Goal: Task Accomplishment & Management: Use online tool/utility

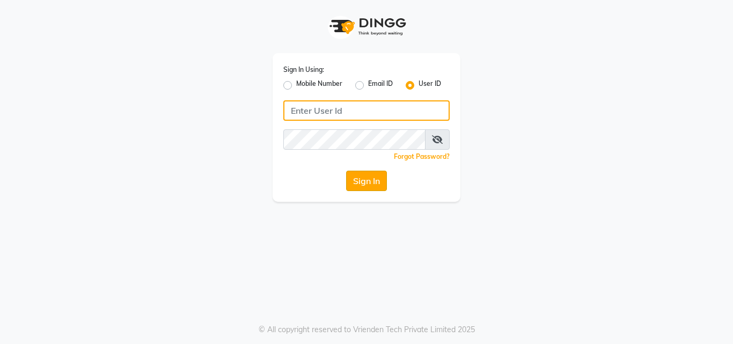
type input "himalaya123"
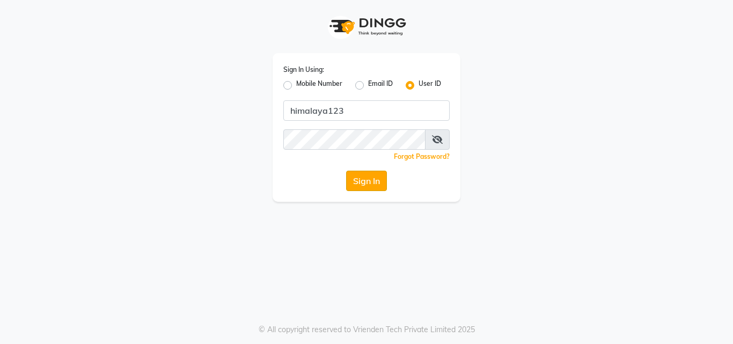
click at [350, 181] on button "Sign In" at bounding box center [366, 181] width 41 height 20
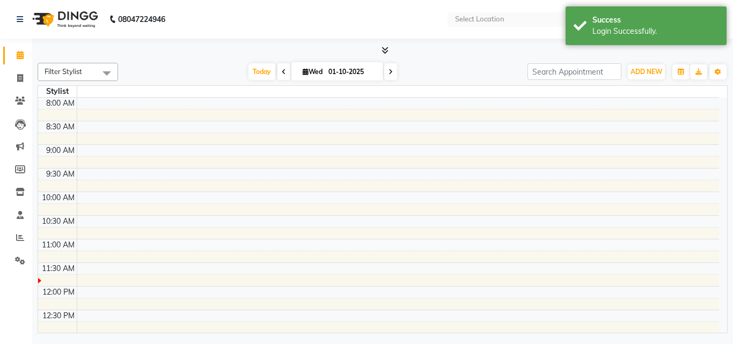
select select "en"
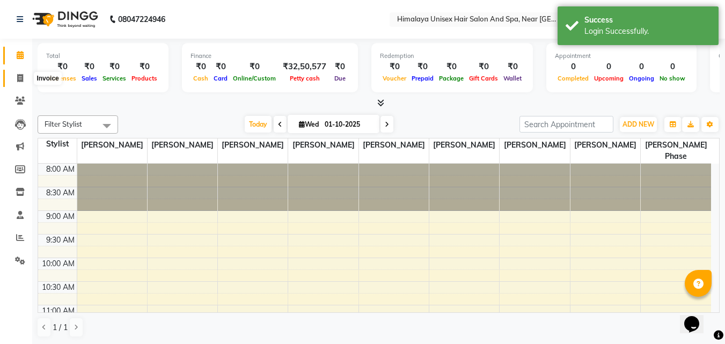
click at [13, 78] on span at bounding box center [20, 78] width 19 height 12
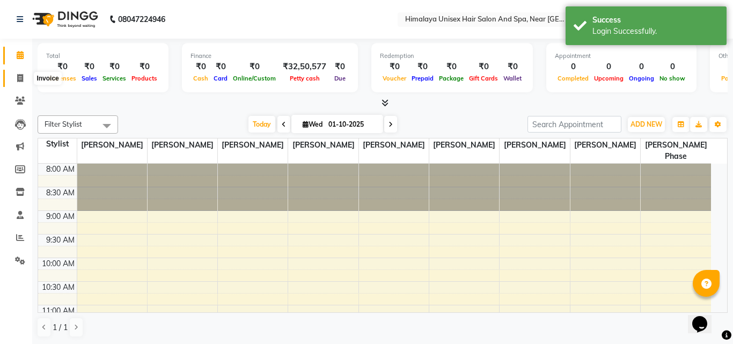
select select "4594"
select select "service"
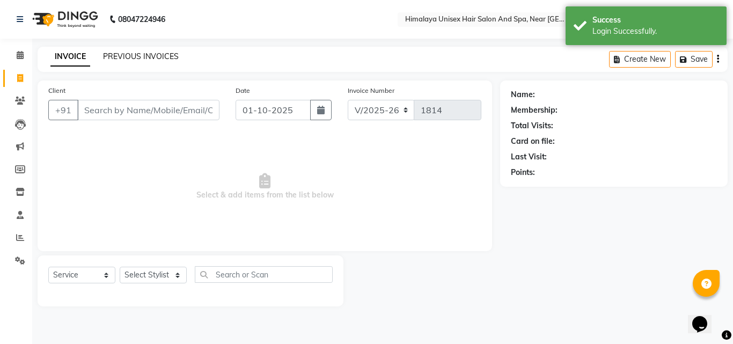
click at [134, 53] on link "PREVIOUS INVOICES" at bounding box center [141, 56] width 76 height 10
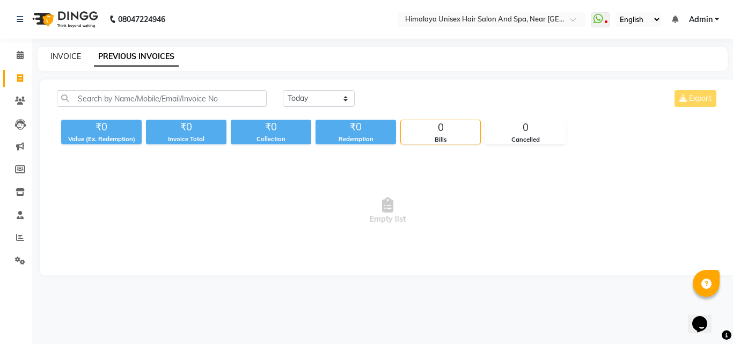
click at [58, 53] on link "INVOICE" at bounding box center [65, 56] width 31 height 10
select select "service"
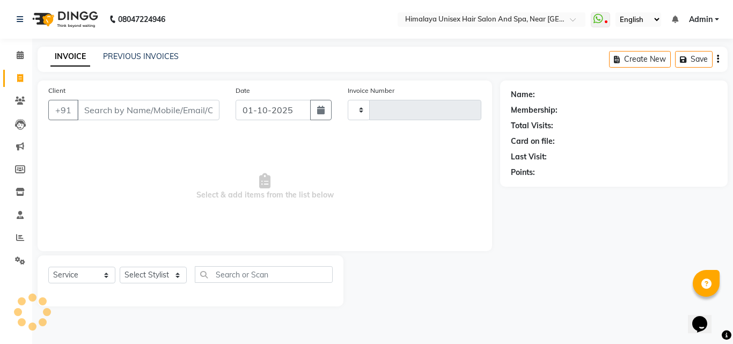
type input "1814"
select select "4594"
click at [92, 105] on input "Client" at bounding box center [148, 110] width 142 height 20
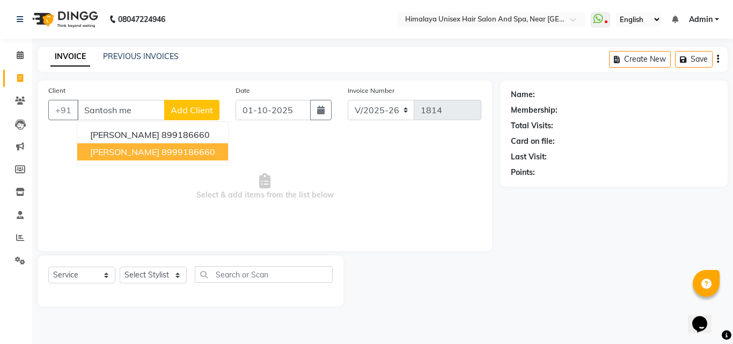
click at [142, 156] on span "[PERSON_NAME]" at bounding box center [124, 151] width 69 height 11
type input "8999186660"
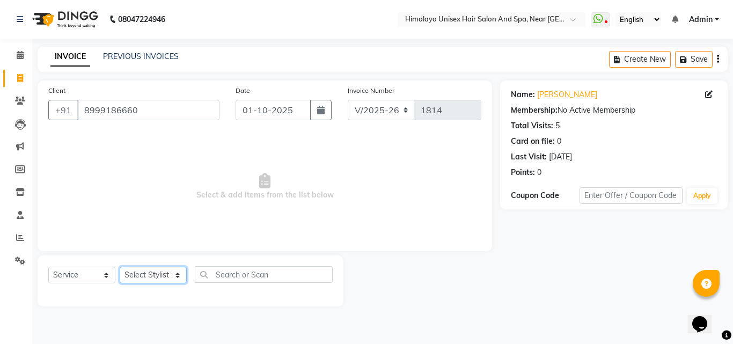
click at [180, 275] on select "Select Stylist [PERSON_NAME] Phase [PERSON_NAME] [PERSON_NAME] [PERSON_NAME] [P…" at bounding box center [153, 275] width 67 height 17
select select "27688"
click at [120, 267] on select "Select Stylist [PERSON_NAME] Phase [PERSON_NAME] [PERSON_NAME] [PERSON_NAME] [P…" at bounding box center [153, 275] width 67 height 17
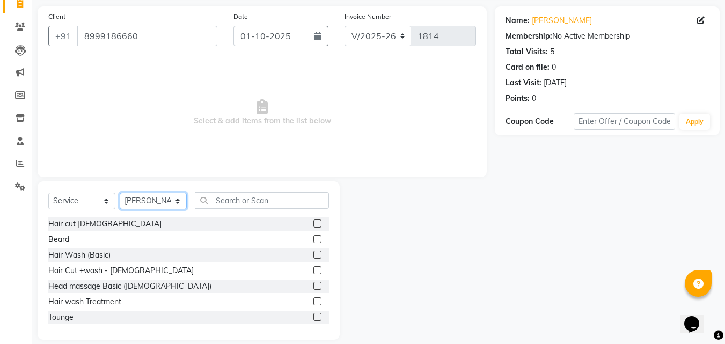
scroll to position [86, 0]
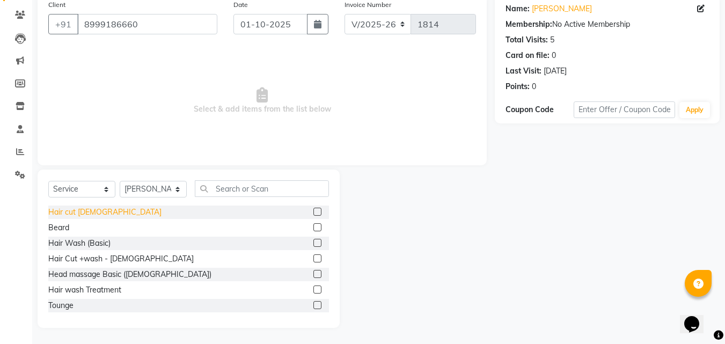
click at [55, 211] on div "Hair cut [DEMOGRAPHIC_DATA]" at bounding box center [104, 211] width 113 height 11
checkbox input "false"
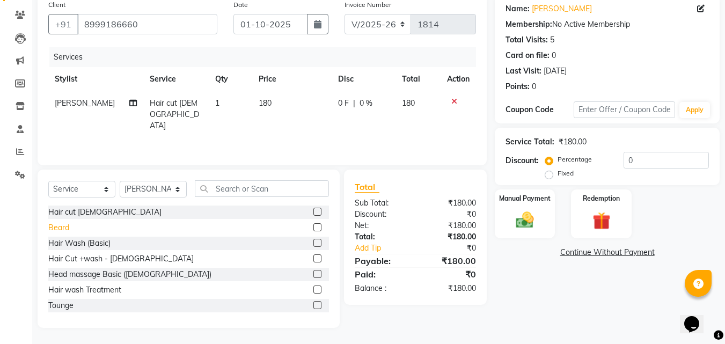
click at [51, 230] on div "Beard" at bounding box center [58, 227] width 21 height 11
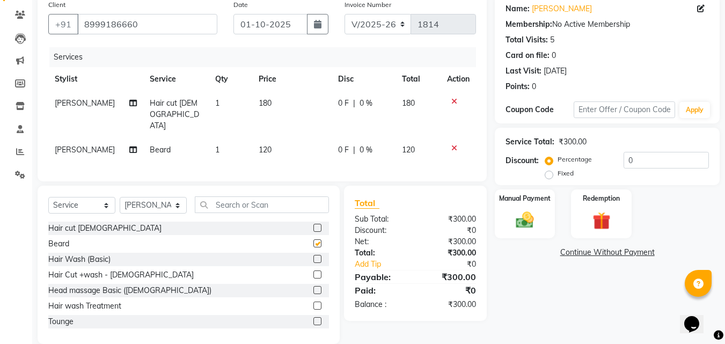
checkbox input "false"
click at [223, 196] on input "text" at bounding box center [262, 204] width 134 height 17
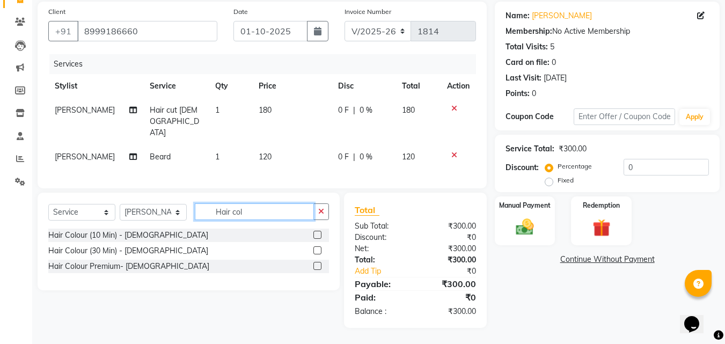
scroll to position [64, 0]
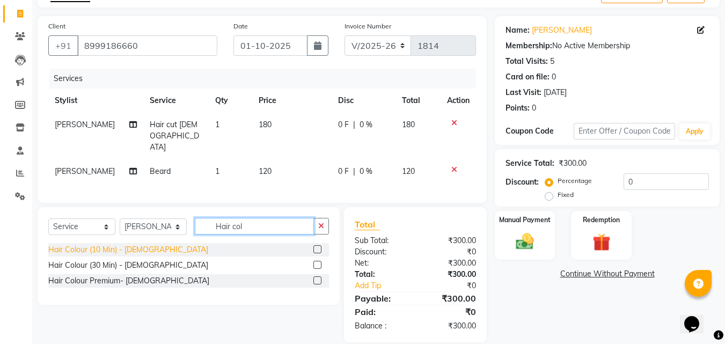
type input "Hair col"
click at [128, 244] on div "Hair Colour (10 Min) - [DEMOGRAPHIC_DATA]" at bounding box center [128, 249] width 160 height 11
checkbox input "false"
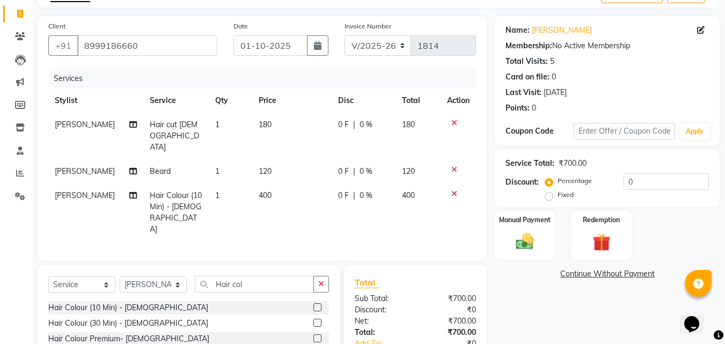
click at [266, 183] on td "400" at bounding box center [291, 212] width 79 height 58
select select "27688"
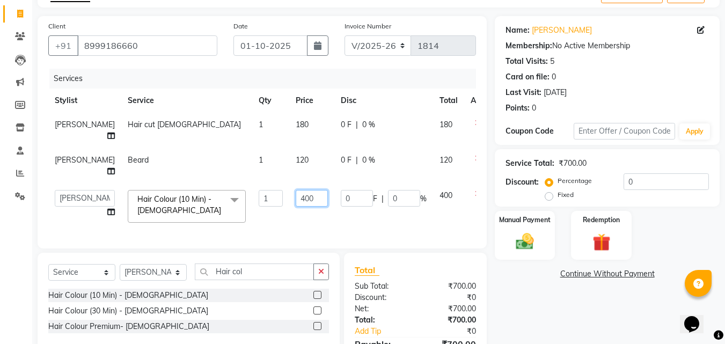
click at [297, 206] on input "400" at bounding box center [312, 198] width 32 height 17
type input "4"
type input "350"
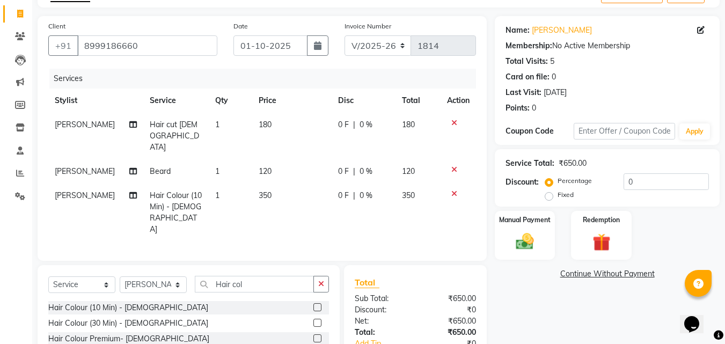
click at [502, 263] on div "Name: [PERSON_NAME] Membership: No Active Membership Total Visits: 5 Card on fi…" at bounding box center [610, 208] width 233 height 384
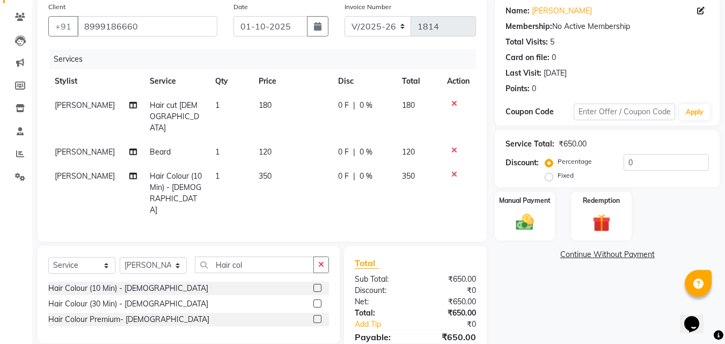
scroll to position [100, 0]
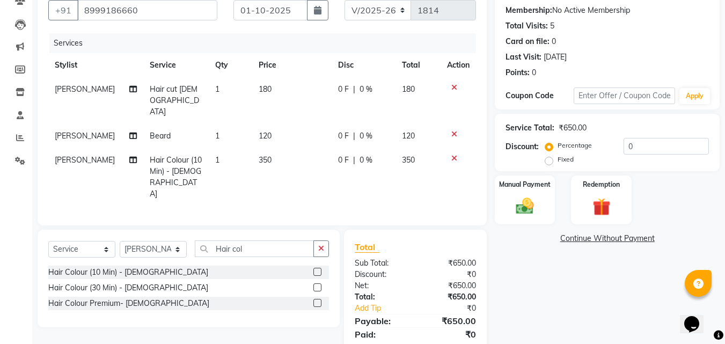
click at [265, 148] on td "350" at bounding box center [291, 177] width 79 height 58
select select "27688"
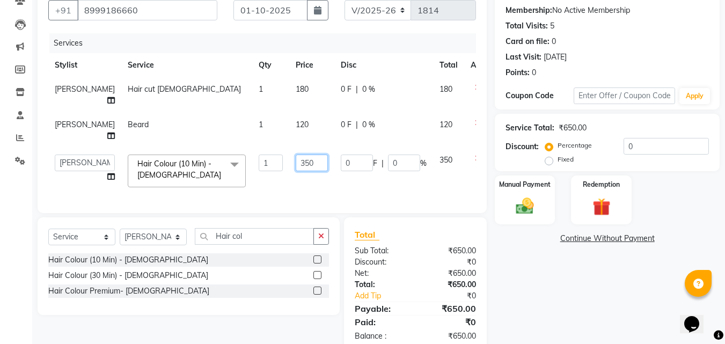
click at [296, 171] on input "350" at bounding box center [312, 162] width 32 height 17
type input "3"
type input "400"
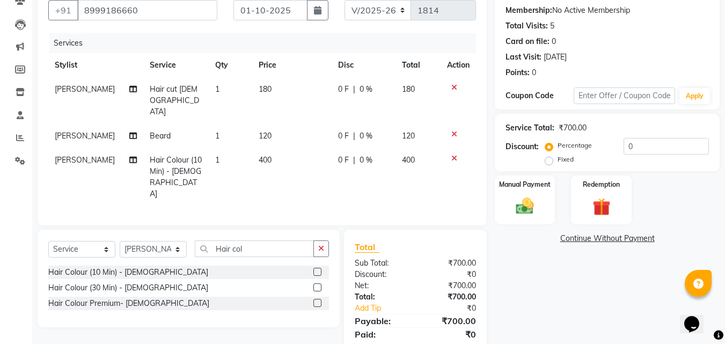
click at [557, 221] on div "Manual Payment Redemption" at bounding box center [606, 199] width 241 height 49
click at [533, 190] on div "Manual Payment" at bounding box center [524, 199] width 63 height 51
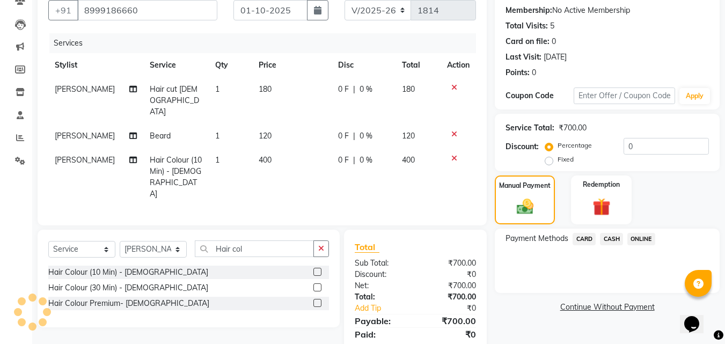
click at [615, 233] on span "CASH" at bounding box center [611, 239] width 23 height 12
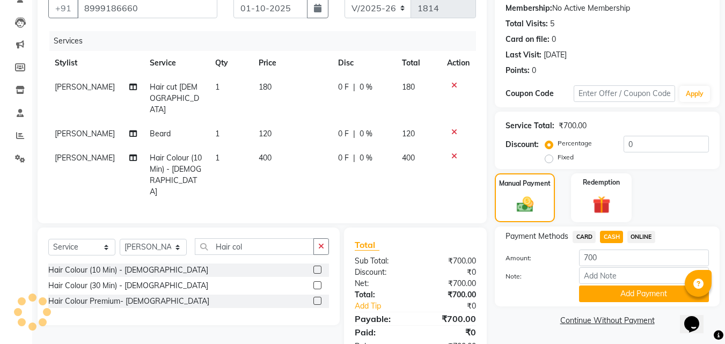
scroll to position [102, 0]
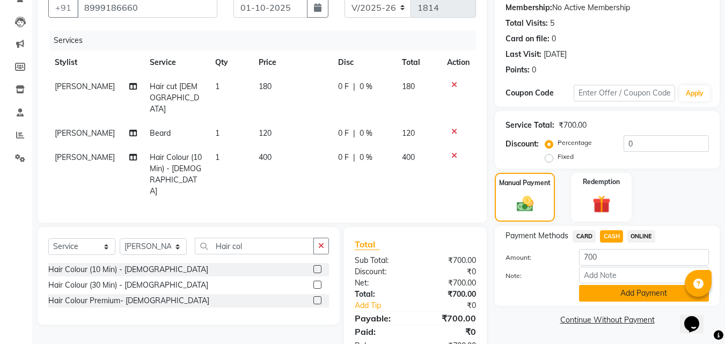
click at [625, 288] on button "Add Payment" at bounding box center [644, 293] width 130 height 17
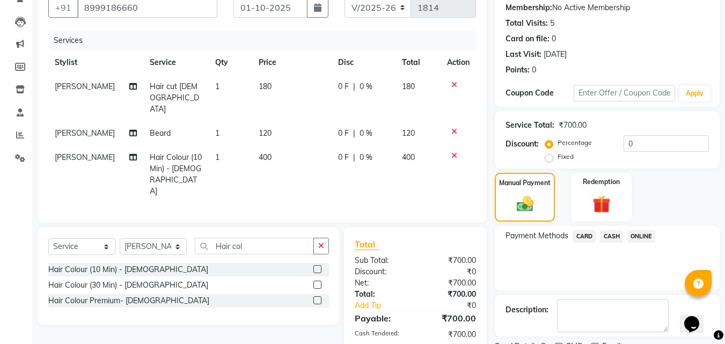
scroll to position [147, 0]
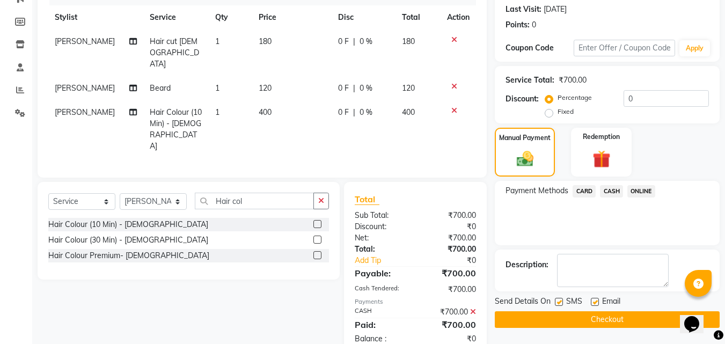
click at [568, 314] on button "Checkout" at bounding box center [606, 319] width 225 height 17
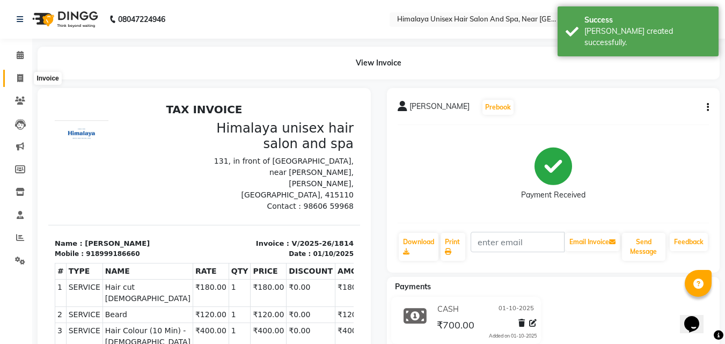
click at [23, 79] on icon at bounding box center [20, 78] width 6 height 8
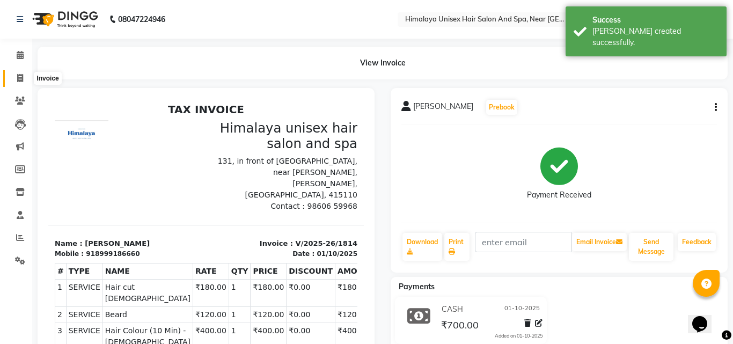
select select "service"
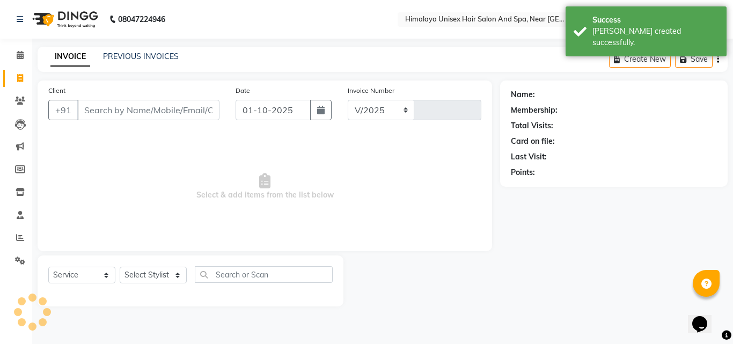
select select "4594"
type input "1815"
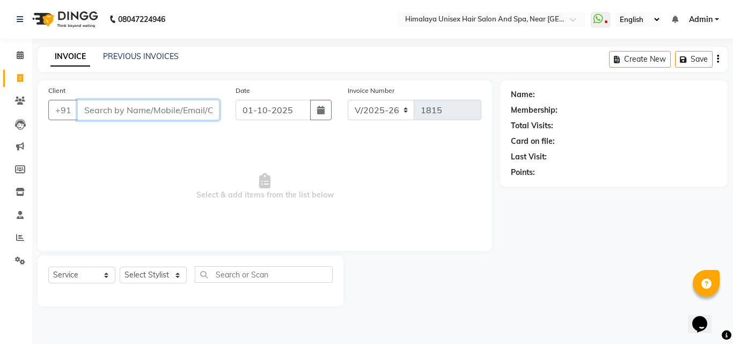
click at [166, 113] on input "Client" at bounding box center [148, 110] width 142 height 20
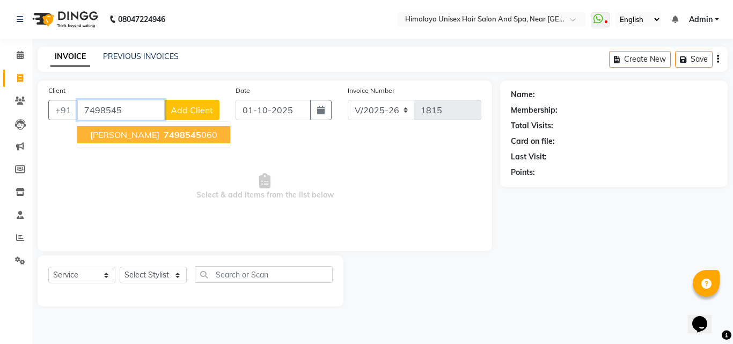
click at [192, 136] on span "7498545" at bounding box center [183, 134] width 38 height 11
type input "7498545060"
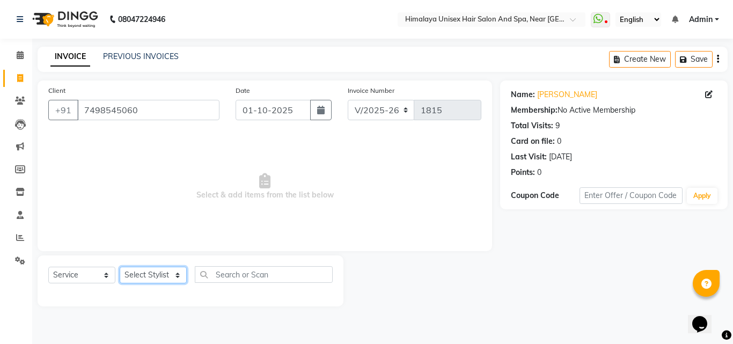
click at [163, 281] on select "Select Stylist [PERSON_NAME] Phase [PERSON_NAME] [PERSON_NAME] [PERSON_NAME] [P…" at bounding box center [153, 275] width 67 height 17
select select "26956"
click at [120, 267] on select "Select Stylist [PERSON_NAME] Phase [PERSON_NAME] [PERSON_NAME] [PERSON_NAME] [P…" at bounding box center [153, 275] width 67 height 17
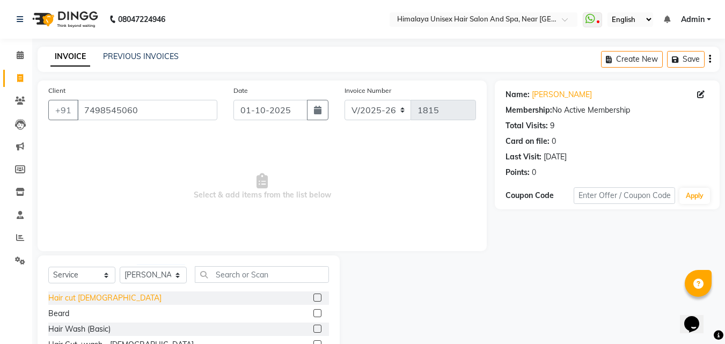
click at [94, 297] on div "Hair cut [DEMOGRAPHIC_DATA]" at bounding box center [104, 297] width 113 height 11
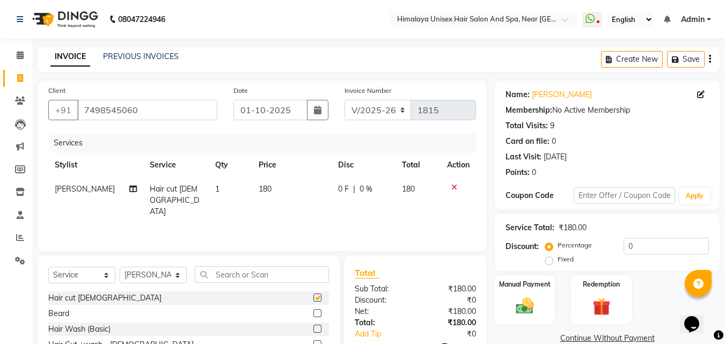
checkbox input "false"
click at [47, 314] on div "Select Service Product Membership Package Voucher Prepaid Gift Card Select Styl…" at bounding box center [189, 334] width 302 height 158
click at [55, 314] on div "Beard" at bounding box center [58, 313] width 21 height 11
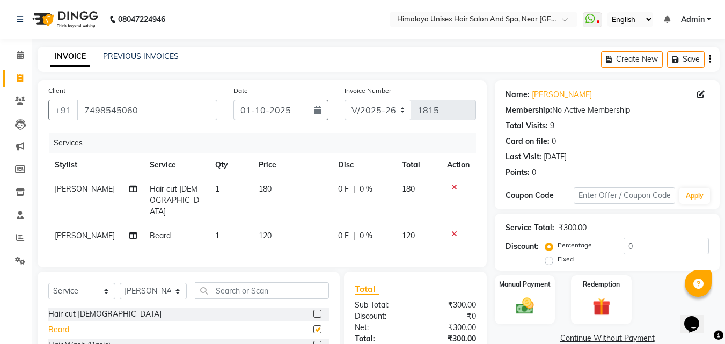
checkbox input "false"
click at [517, 288] on label "Manual Payment" at bounding box center [525, 283] width 54 height 10
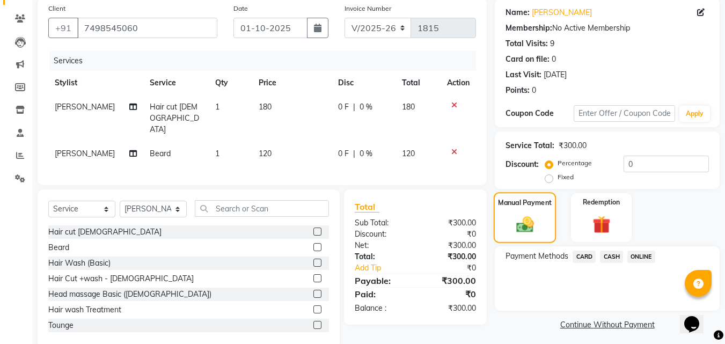
scroll to position [87, 0]
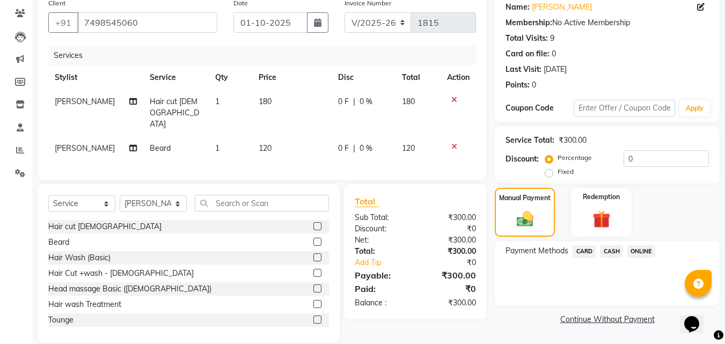
click at [634, 248] on span "ONLINE" at bounding box center [641, 251] width 28 height 12
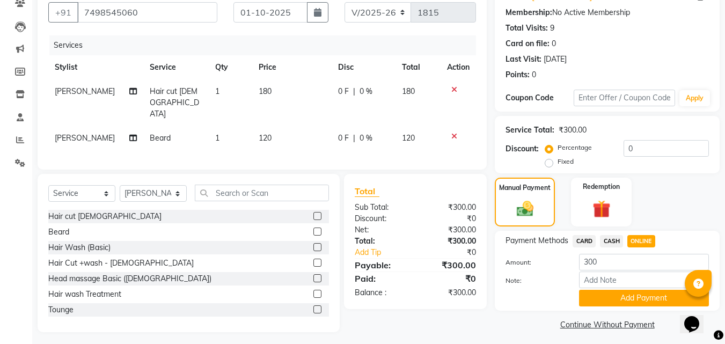
scroll to position [102, 0]
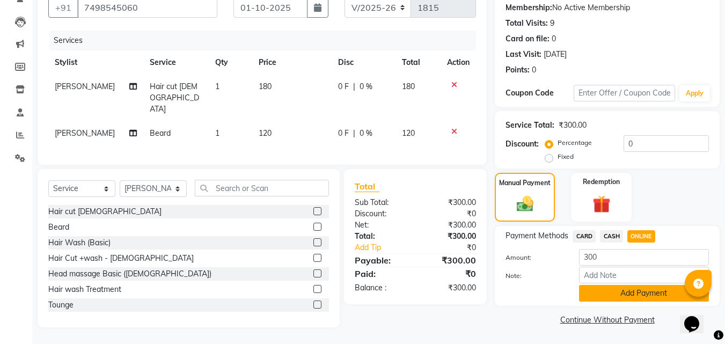
click at [636, 291] on button "Add Payment" at bounding box center [644, 293] width 130 height 17
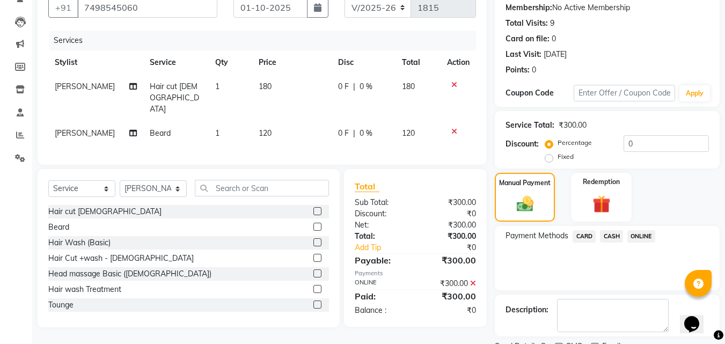
scroll to position [147, 0]
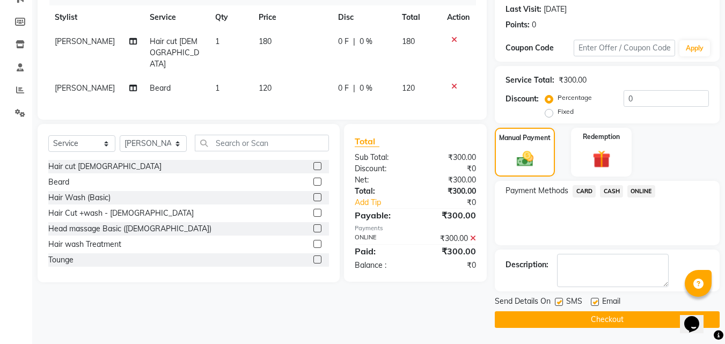
click at [636, 327] on button "Checkout" at bounding box center [606, 319] width 225 height 17
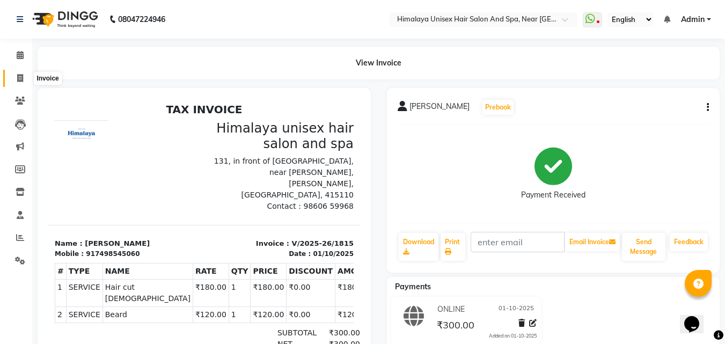
click at [17, 77] on icon at bounding box center [20, 78] width 6 height 8
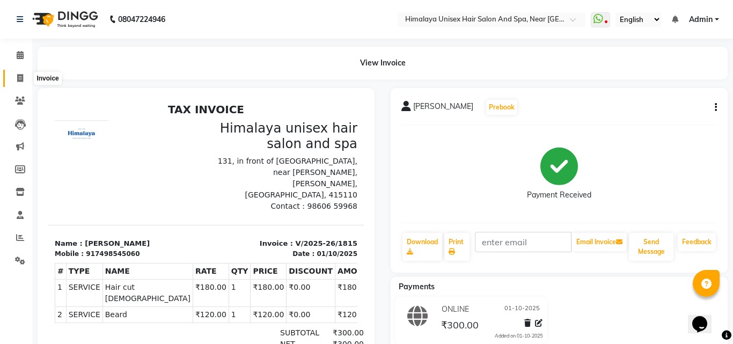
select select "service"
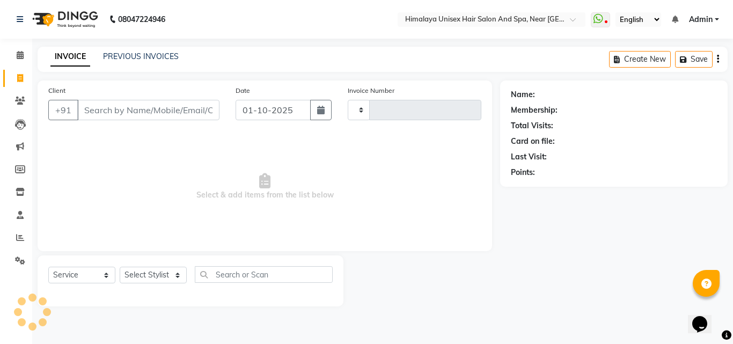
type input "1816"
select select "4594"
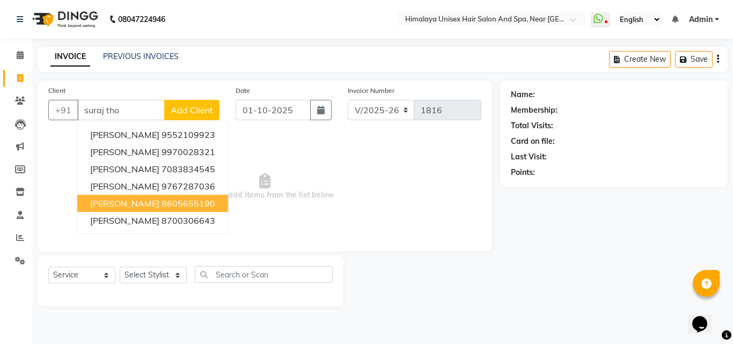
click at [182, 206] on ngb-highlight "8605655190" at bounding box center [188, 203] width 54 height 11
type input "8605655190"
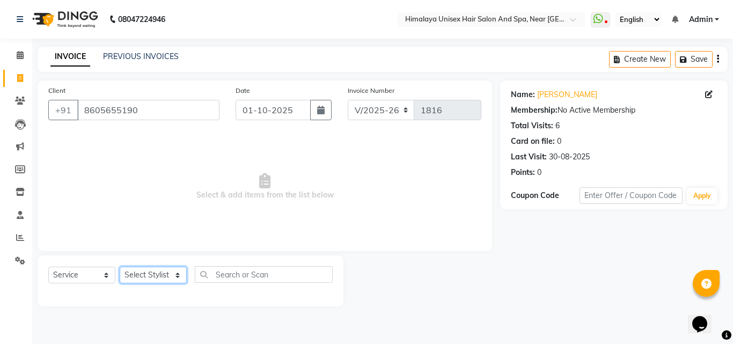
click at [129, 275] on select "Select Stylist [PERSON_NAME] Phase [PERSON_NAME] [PERSON_NAME] [PERSON_NAME] [P…" at bounding box center [153, 275] width 67 height 17
select select "26957"
click at [120, 267] on select "Select Stylist [PERSON_NAME] Phase [PERSON_NAME] [PERSON_NAME] [PERSON_NAME] [P…" at bounding box center [153, 275] width 67 height 17
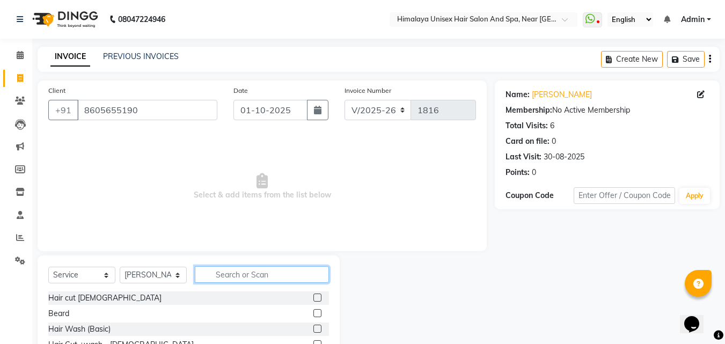
click at [203, 270] on input "text" at bounding box center [262, 274] width 134 height 17
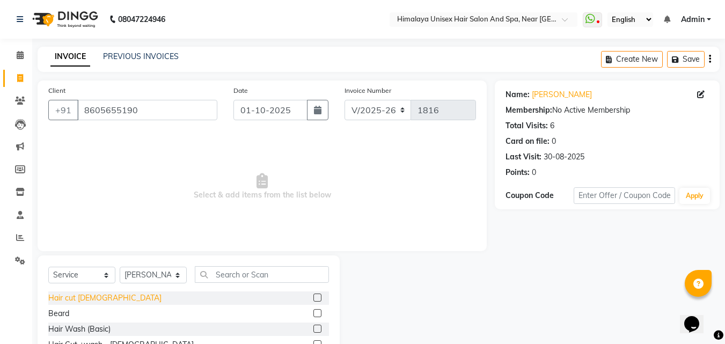
click at [71, 302] on div "Hair cut [DEMOGRAPHIC_DATA]" at bounding box center [104, 297] width 113 height 11
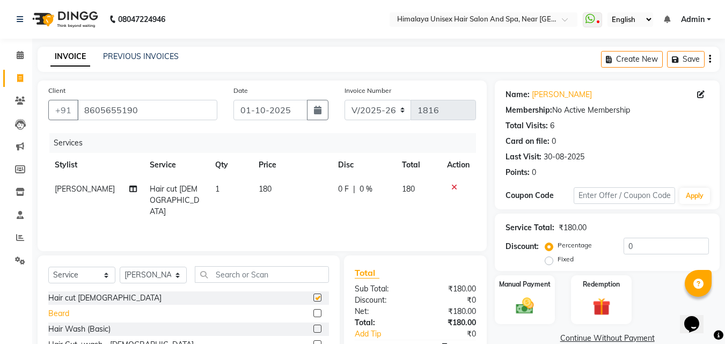
checkbox input "false"
click at [67, 316] on div "Beard" at bounding box center [58, 313] width 21 height 11
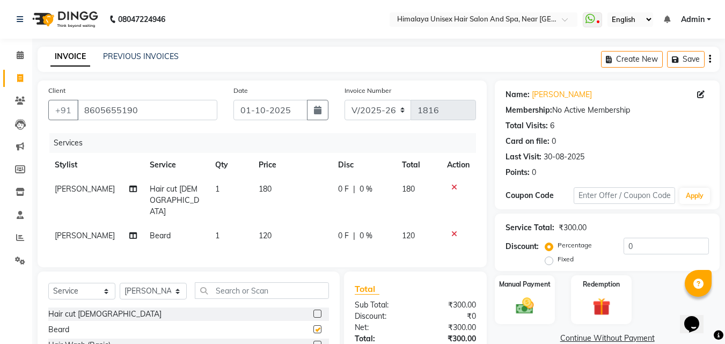
checkbox input "false"
click at [452, 187] on icon at bounding box center [454, 187] width 6 height 8
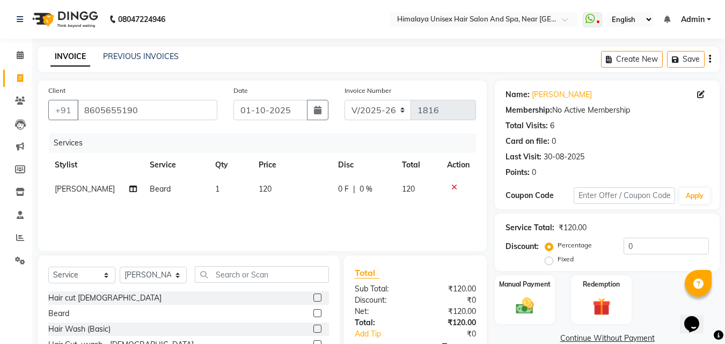
click at [292, 265] on div "Select Service Product Membership Package Voucher Prepaid Gift Card Select Styl…" at bounding box center [189, 334] width 302 height 158
click at [292, 272] on input "text" at bounding box center [262, 274] width 134 height 17
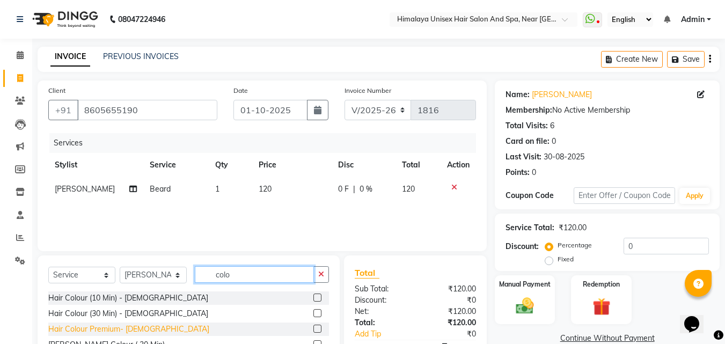
type input "colo"
click at [133, 333] on div "Hair Colour Premium- [DEMOGRAPHIC_DATA]" at bounding box center [128, 328] width 161 height 11
checkbox input "false"
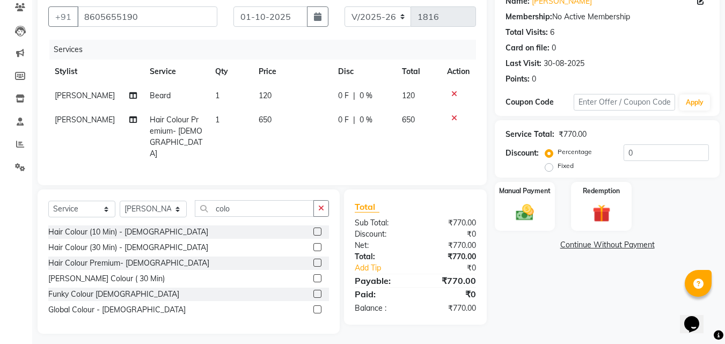
scroll to position [96, 0]
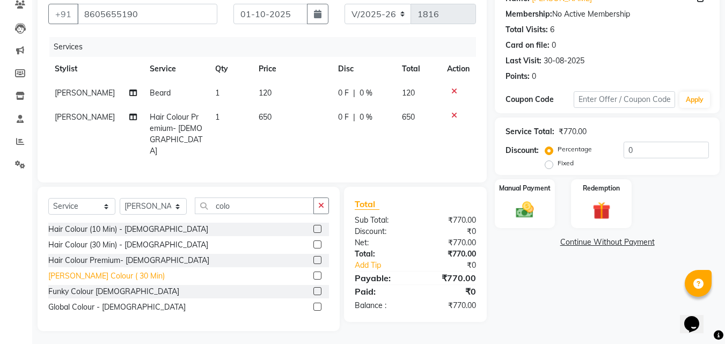
click at [124, 274] on div "[PERSON_NAME] Colour ( 30 Min)" at bounding box center [106, 275] width 116 height 11
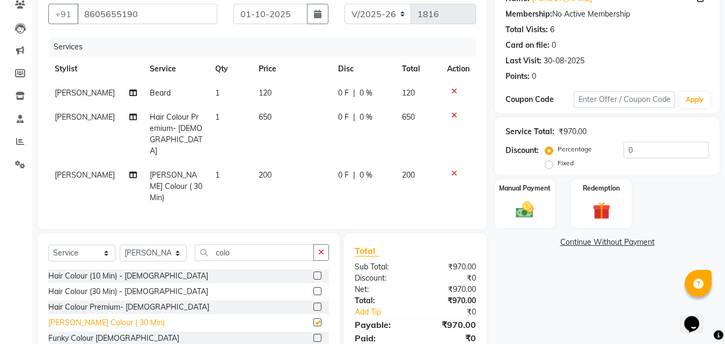
checkbox input "false"
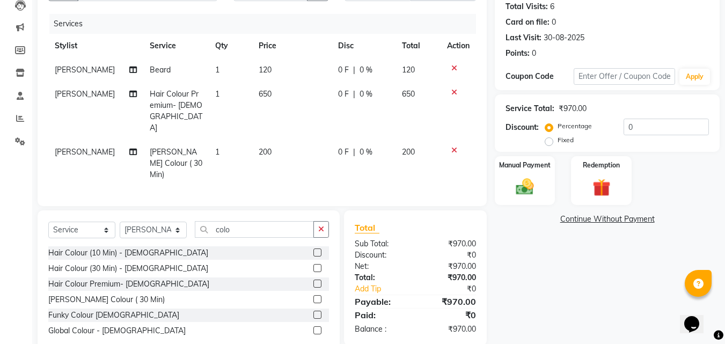
scroll to position [131, 0]
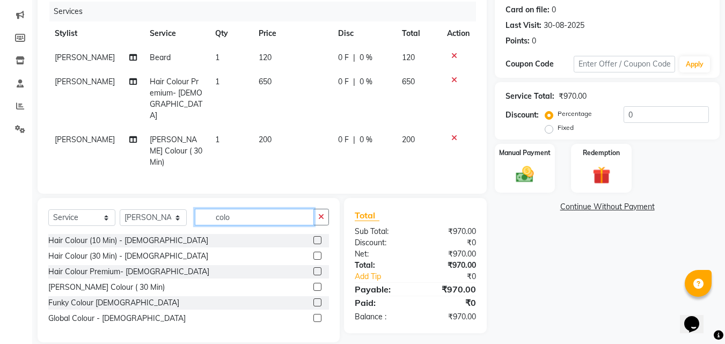
drag, startPoint x: 246, startPoint y: 197, endPoint x: 205, endPoint y: 213, distance: 44.3
click at [205, 213] on div "Select Service Product Membership Package Voucher Prepaid Gift Card Select Styl…" at bounding box center [188, 221] width 280 height 25
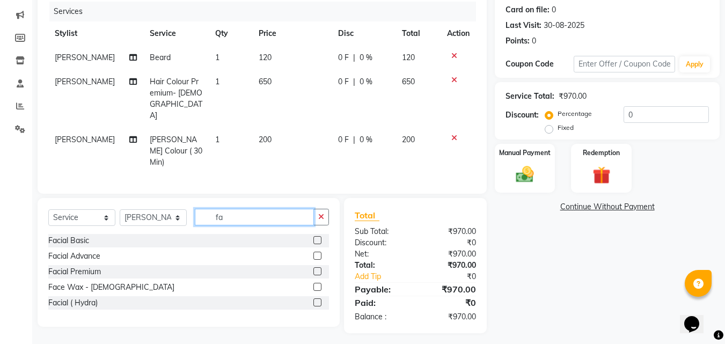
scroll to position [122, 0]
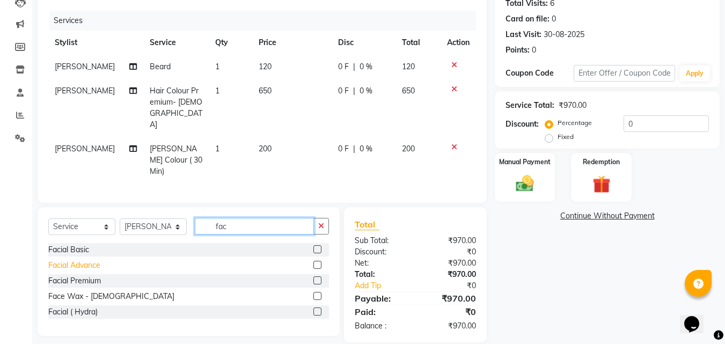
type input "fac"
click at [67, 260] on div "Facial Advance" at bounding box center [74, 265] width 52 height 11
checkbox input "false"
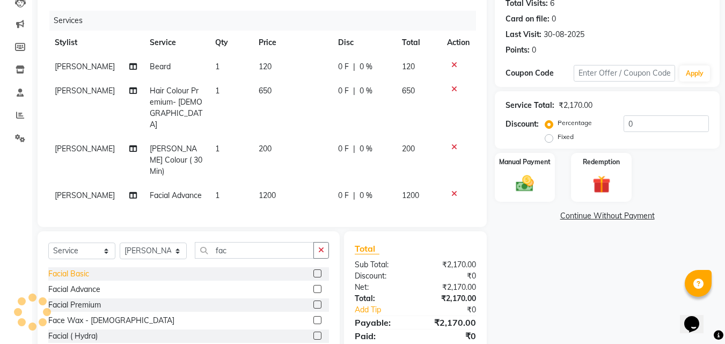
click at [68, 270] on div "Facial Basic" at bounding box center [68, 273] width 41 height 11
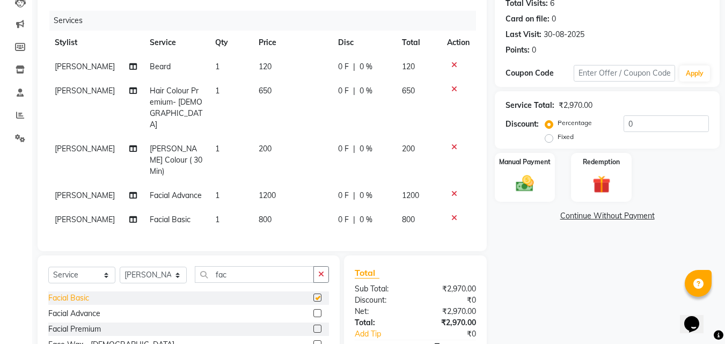
checkbox input "false"
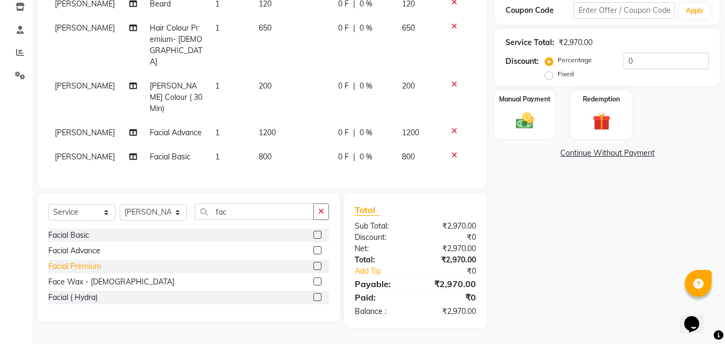
scroll to position [193, 0]
click at [455, 151] on icon at bounding box center [454, 155] width 6 height 8
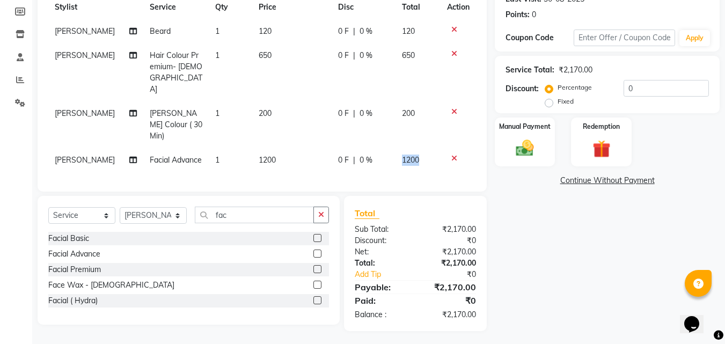
drag, startPoint x: 426, startPoint y: 136, endPoint x: 400, endPoint y: 146, distance: 28.0
click at [400, 148] on td "1200" at bounding box center [418, 160] width 46 height 24
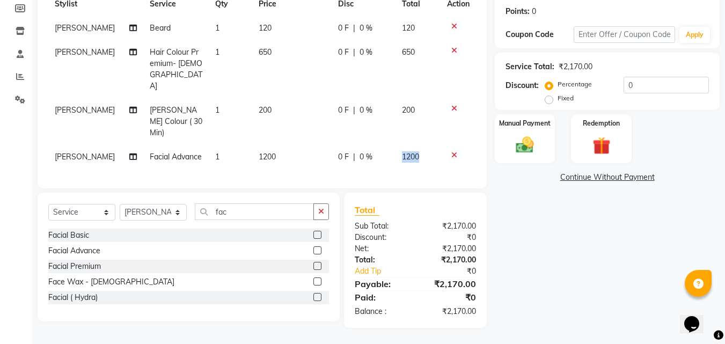
select select "26957"
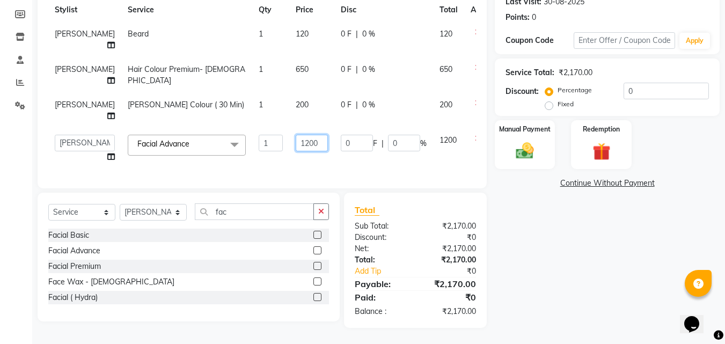
drag, startPoint x: 298, startPoint y: 133, endPoint x: 262, endPoint y: 141, distance: 37.2
click at [262, 141] on tr "[PERSON_NAME] Phase [PERSON_NAME] [PERSON_NAME] [PERSON_NAME] [PERSON_NAME] [PE…" at bounding box center [273, 148] width 451 height 41
drag, startPoint x: 305, startPoint y: 136, endPoint x: 257, endPoint y: 137, distance: 47.8
click at [257, 137] on tr "[PERSON_NAME] Phase [PERSON_NAME] [PERSON_NAME] [PERSON_NAME] [PERSON_NAME] [PE…" at bounding box center [273, 148] width 451 height 41
type input "1000"
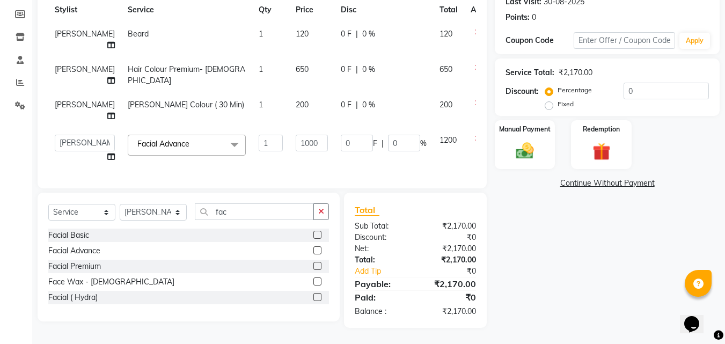
click at [304, 158] on td "1000" at bounding box center [311, 148] width 45 height 41
select select "26957"
click at [296, 29] on span "120" at bounding box center [302, 34] width 13 height 10
select select "26957"
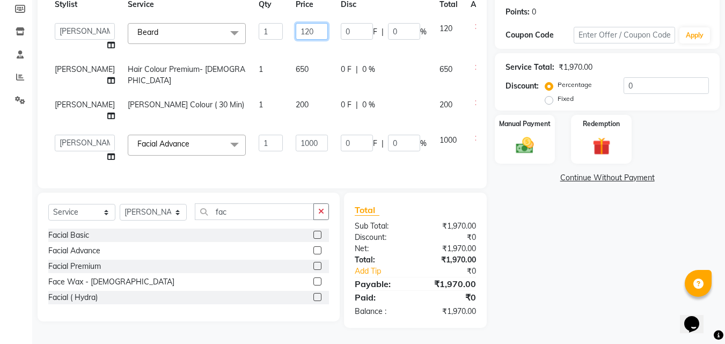
drag, startPoint x: 296, startPoint y: 25, endPoint x: 234, endPoint y: 28, distance: 61.8
click at [234, 28] on tr "[PERSON_NAME] Phase [PERSON_NAME] [PERSON_NAME] [PERSON_NAME] [PERSON_NAME] [PE…" at bounding box center [273, 37] width 451 height 41
type input "150"
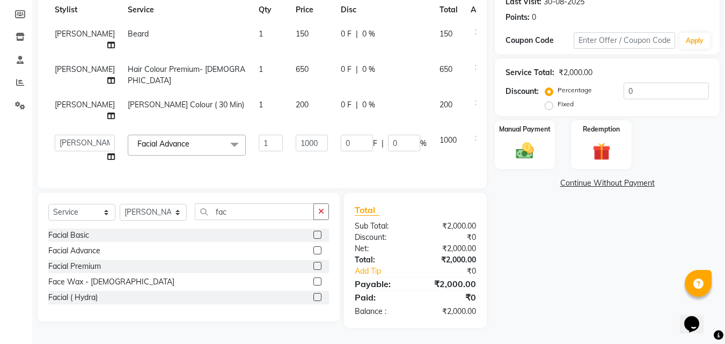
click at [294, 167] on div "Services Stylist Service Qty Price Disc Total Action [PERSON_NAME] [PERSON_NAME…" at bounding box center [261, 78] width 427 height 200
click at [104, 211] on select "Select Service Product Membership Package Voucher Prepaid Gift Card" at bounding box center [81, 212] width 67 height 17
drag, startPoint x: 305, startPoint y: 21, endPoint x: 259, endPoint y: 21, distance: 45.6
click at [259, 22] on tr "[PERSON_NAME] [PERSON_NAME] 1 150 0 F | 0 % 150" at bounding box center [273, 39] width 451 height 35
click at [300, 48] on td "150" at bounding box center [311, 39] width 45 height 35
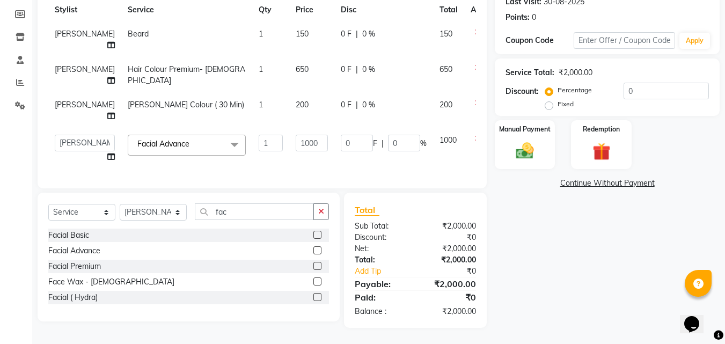
select select "26957"
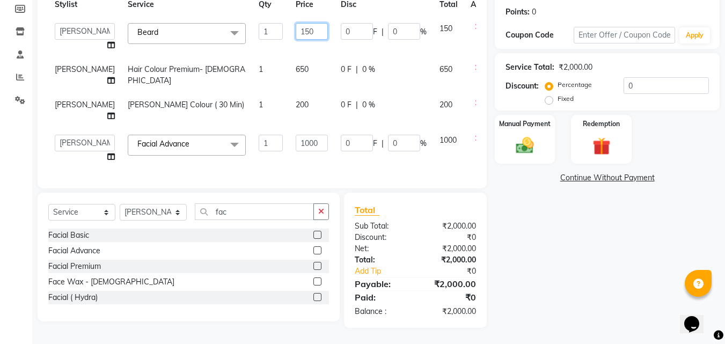
drag, startPoint x: 304, startPoint y: 25, endPoint x: 269, endPoint y: 38, distance: 37.5
click at [269, 38] on tr "[PERSON_NAME] Phase [PERSON_NAME] [PERSON_NAME] [PERSON_NAME] [PERSON_NAME] [PE…" at bounding box center [273, 37] width 451 height 41
type input "100"
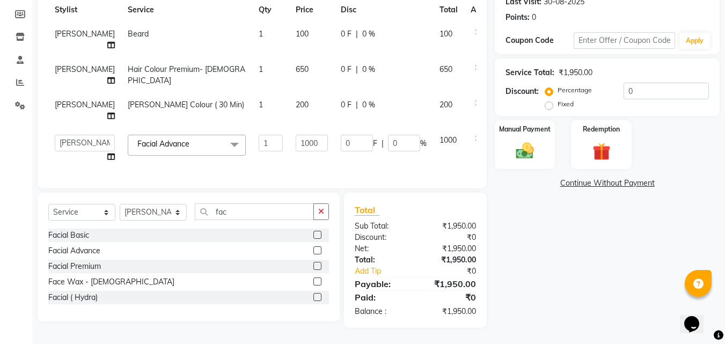
click at [334, 156] on td "0 F | 0 %" at bounding box center [383, 148] width 99 height 41
click at [296, 63] on td "650" at bounding box center [311, 74] width 45 height 35
select select "26957"
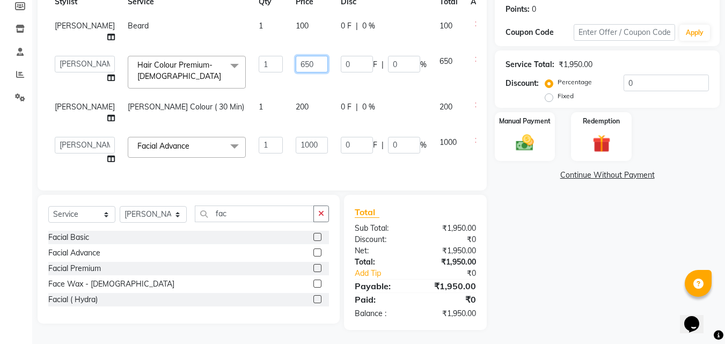
drag, startPoint x: 296, startPoint y: 63, endPoint x: 261, endPoint y: 66, distance: 35.0
click at [262, 68] on tr "[PERSON_NAME] Phase [PERSON_NAME] [PERSON_NAME] [PERSON_NAME] [PERSON_NAME] [PE…" at bounding box center [273, 72] width 451 height 46
type input "600"
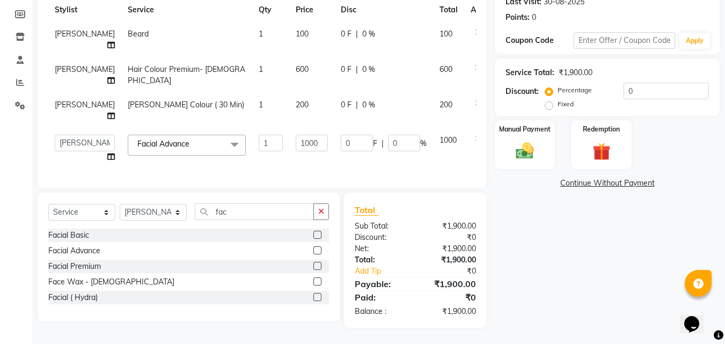
click at [293, 97] on td "200" at bounding box center [311, 110] width 45 height 35
select select "26957"
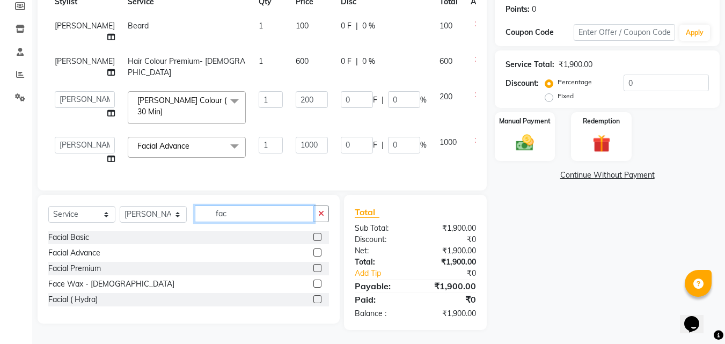
drag, startPoint x: 224, startPoint y: 219, endPoint x: 163, endPoint y: 212, distance: 62.1
click at [163, 212] on div "Select Service Product Membership Package Voucher Prepaid Gift Card Select Styl…" at bounding box center [188, 217] width 280 height 25
drag, startPoint x: 246, startPoint y: 212, endPoint x: 210, endPoint y: 216, distance: 36.7
click at [210, 216] on input "fac" at bounding box center [254, 213] width 119 height 17
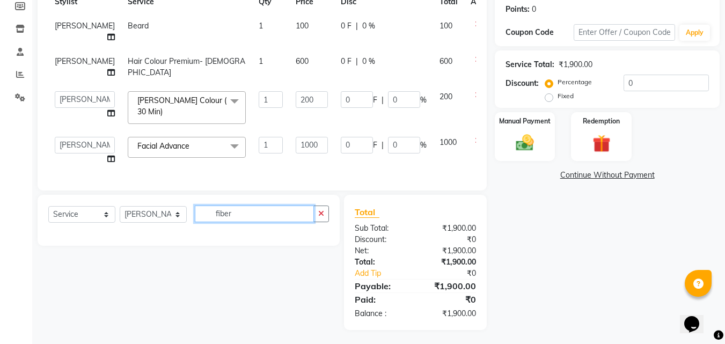
type input "fiber"
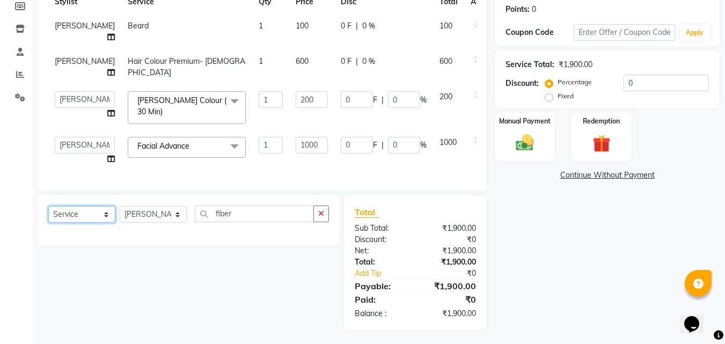
click at [101, 219] on select "Select Service Product Membership Package Voucher Prepaid Gift Card" at bounding box center [81, 214] width 67 height 17
select select "product"
click at [48, 209] on select "Select Service Product Membership Package Voucher Prepaid Gift Card" at bounding box center [81, 214] width 67 height 17
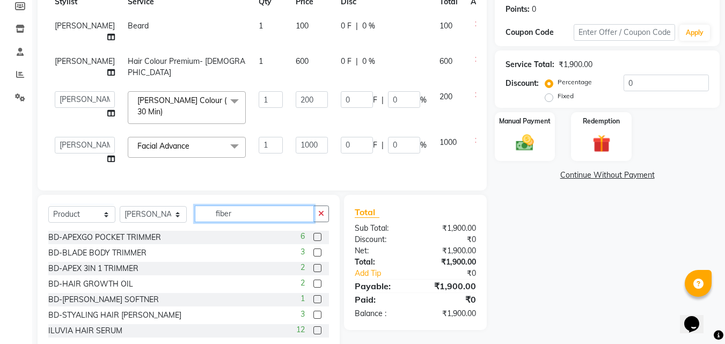
drag, startPoint x: 243, startPoint y: 217, endPoint x: 123, endPoint y: 205, distance: 120.1
click at [123, 205] on div "Select Service Product Membership Package Voucher Prepaid Gift Card Select Styl…" at bounding box center [189, 274] width 302 height 158
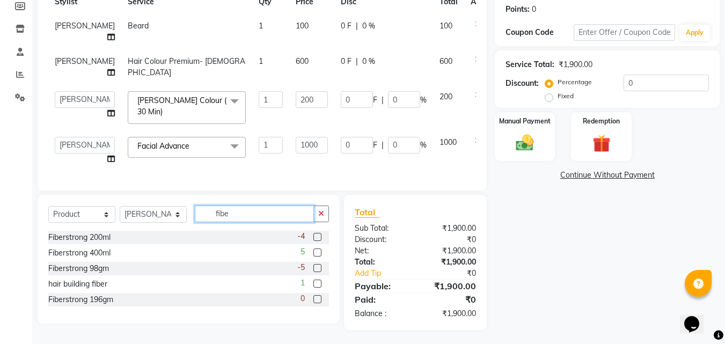
type input "fiber"
click at [83, 241] on div "Fiberstrong 200ml" at bounding box center [79, 237] width 62 height 11
checkbox input "false"
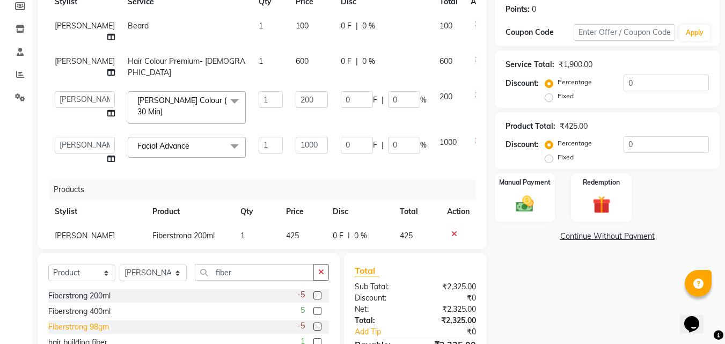
click at [86, 328] on div "Fiberstrong 98gm" at bounding box center [78, 326] width 61 height 11
checkbox input "false"
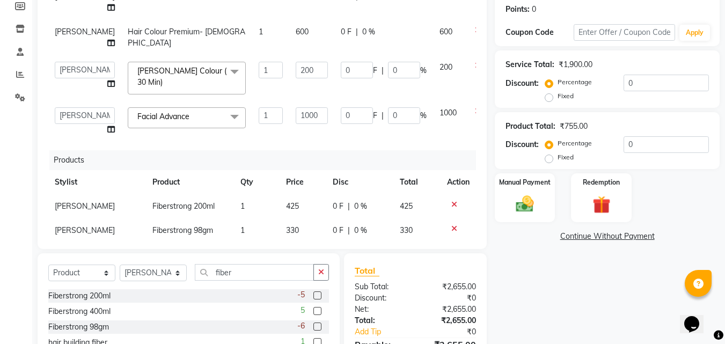
scroll to position [46, 0]
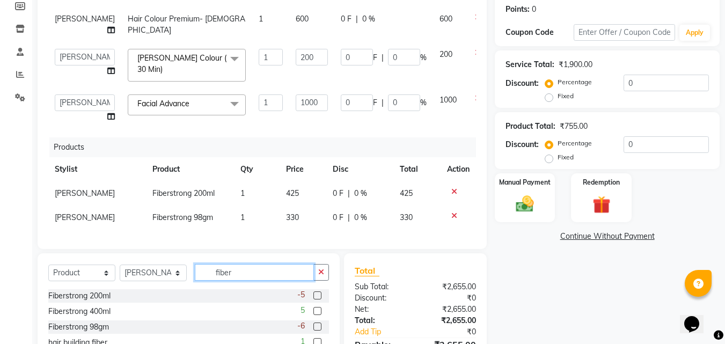
drag, startPoint x: 237, startPoint y: 269, endPoint x: 147, endPoint y: 286, distance: 91.3
click at [147, 286] on div "Select Service Product Membership Package Voucher Prepaid Gift Card Select Styl…" at bounding box center [188, 276] width 280 height 25
drag, startPoint x: 230, startPoint y: 264, endPoint x: 144, endPoint y: 276, distance: 86.6
click at [144, 276] on div "Select Service Product Membership Package Voucher Prepaid Gift Card Select Styl…" at bounding box center [188, 276] width 280 height 25
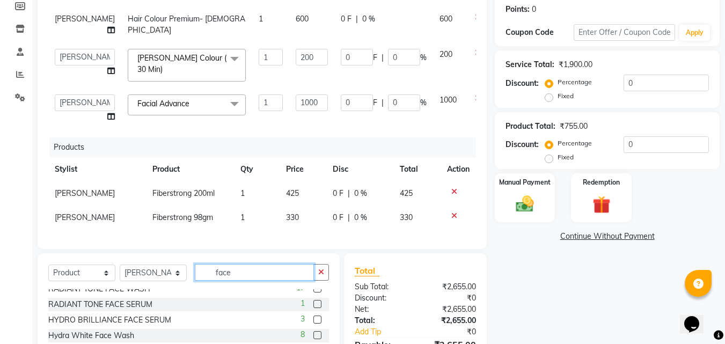
scroll to position [0, 0]
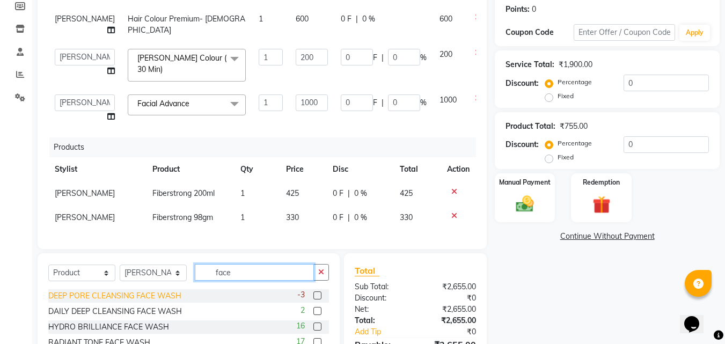
type input "face"
click at [135, 295] on div "DEEP PORE CLEANSING FACE WASH" at bounding box center [114, 295] width 133 height 11
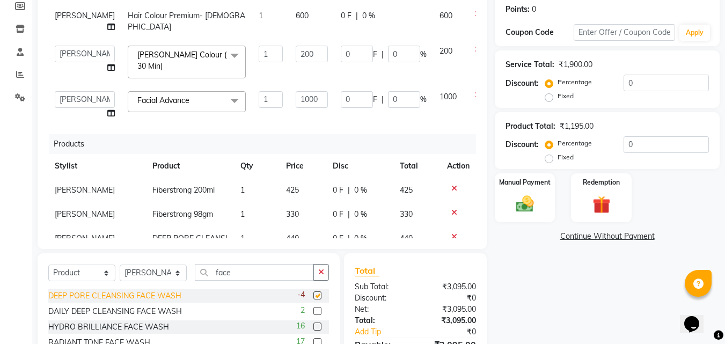
checkbox input "false"
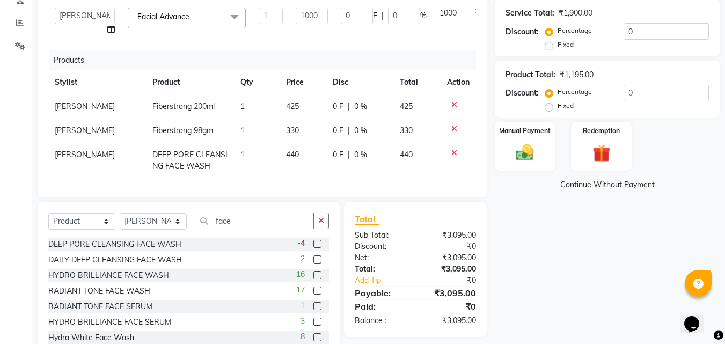
scroll to position [217, 0]
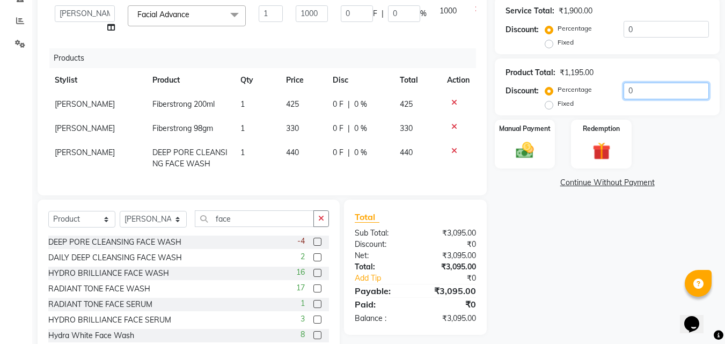
click at [635, 97] on input "0" at bounding box center [665, 91] width 85 height 17
click at [549, 100] on div "Fixed" at bounding box center [560, 103] width 26 height 13
click at [557, 107] on label "Fixed" at bounding box center [565, 104] width 16 height 10
click at [549, 107] on input "Fixed" at bounding box center [551, 104] width 8 height 8
radio input "true"
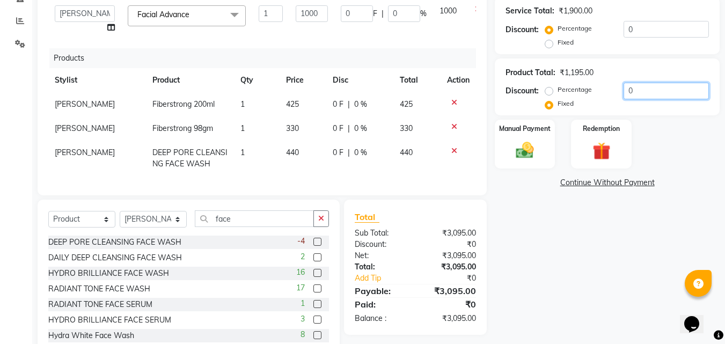
drag, startPoint x: 654, startPoint y: 91, endPoint x: 617, endPoint y: 110, distance: 42.5
click at [636, 99] on div "Percentage Fixed 0" at bounding box center [627, 97] width 161 height 29
drag, startPoint x: 617, startPoint y: 110, endPoint x: 588, endPoint y: 127, distance: 32.7
click at [588, 127] on div "Name: [PERSON_NAME] Membership: No Active Membership Total Visits: 6 Card on fi…" at bounding box center [610, 111] width 233 height 494
click at [661, 86] on input "0" at bounding box center [665, 91] width 85 height 17
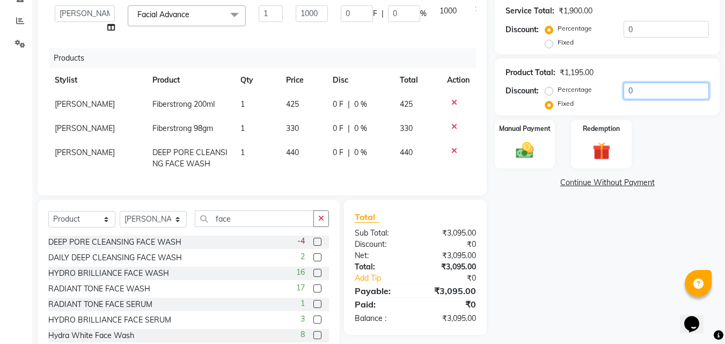
drag, startPoint x: 661, startPoint y: 86, endPoint x: 626, endPoint y: 94, distance: 35.8
click at [626, 94] on input "0" at bounding box center [665, 91] width 85 height 17
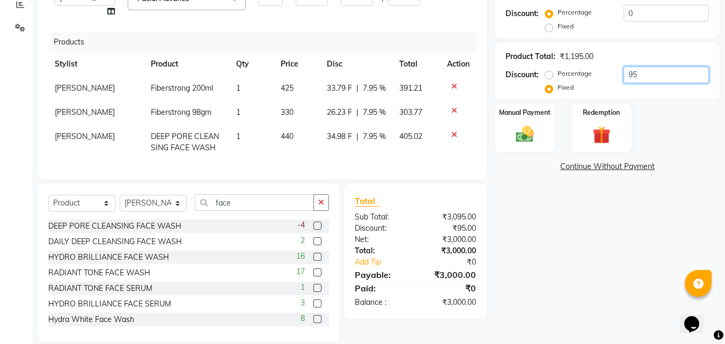
scroll to position [247, 0]
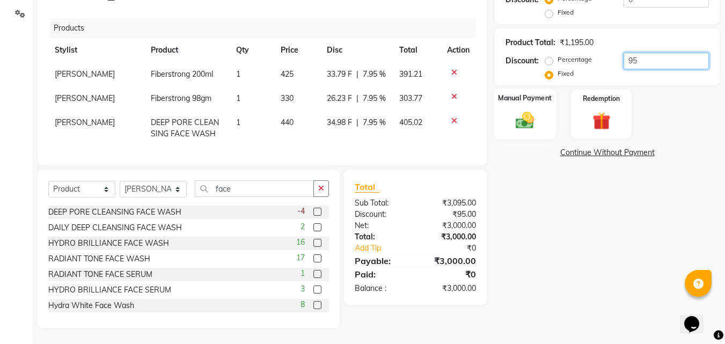
type input "95"
click at [537, 94] on label "Manual Payment" at bounding box center [525, 98] width 54 height 10
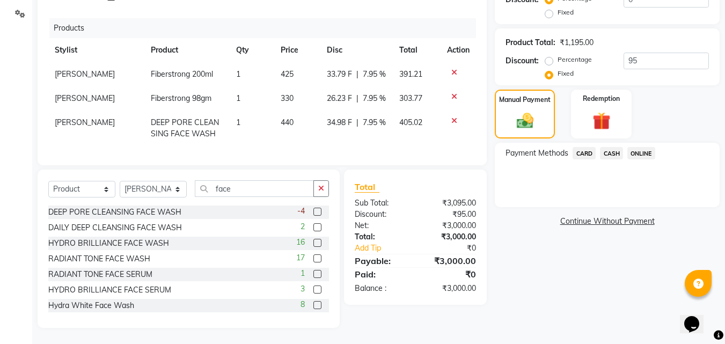
click at [648, 152] on span "ONLINE" at bounding box center [641, 153] width 28 height 12
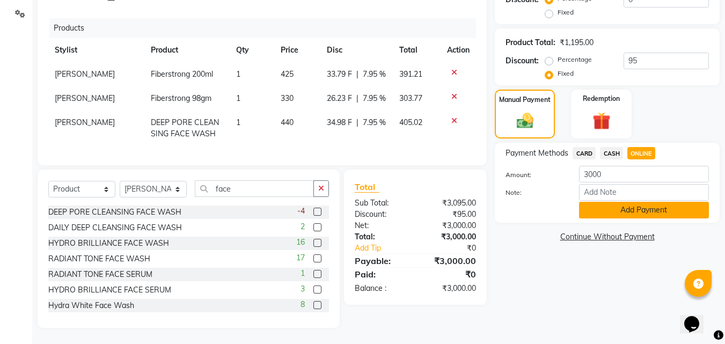
click at [602, 218] on button "Add Payment" at bounding box center [644, 210] width 130 height 17
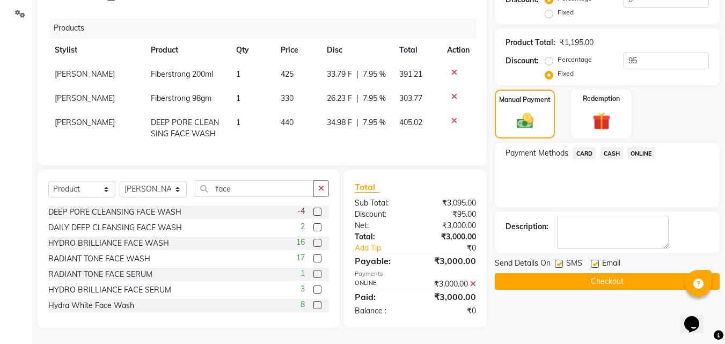
click at [560, 264] on label at bounding box center [559, 264] width 8 height 8
click at [560, 264] on input "checkbox" at bounding box center [558, 264] width 7 height 7
checkbox input "false"
click at [595, 260] on label at bounding box center [594, 264] width 8 height 8
click at [595, 261] on input "checkbox" at bounding box center [593, 264] width 7 height 7
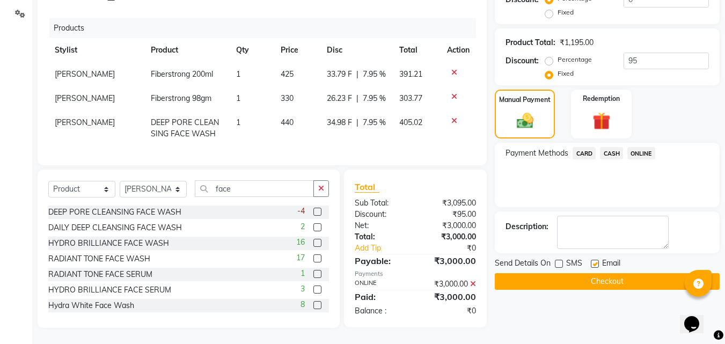
checkbox input "false"
click at [537, 287] on button "Checkout" at bounding box center [606, 281] width 225 height 17
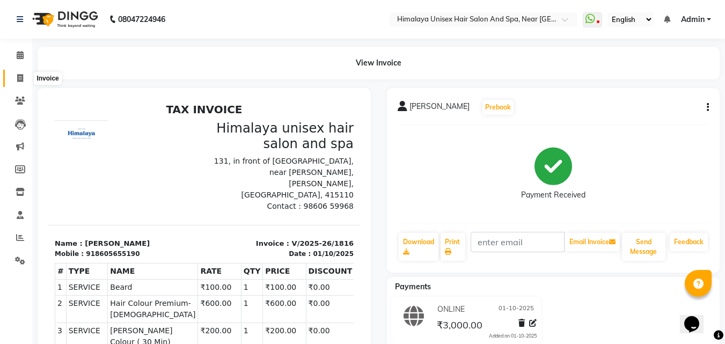
click at [16, 78] on span at bounding box center [20, 78] width 19 height 12
select select "service"
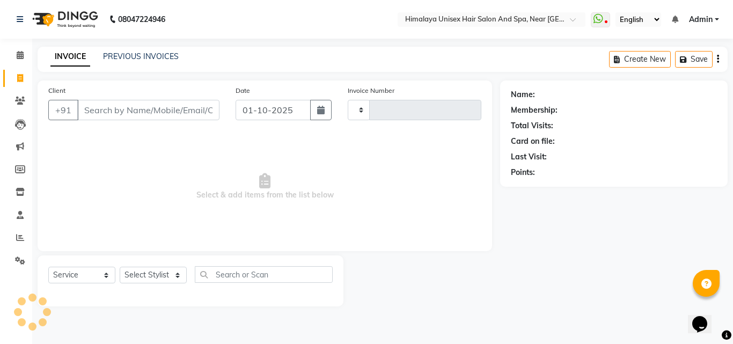
type input "1817"
select select "4594"
click at [99, 106] on input "Client" at bounding box center [148, 110] width 142 height 20
